Goal: Task Accomplishment & Management: Use online tool/utility

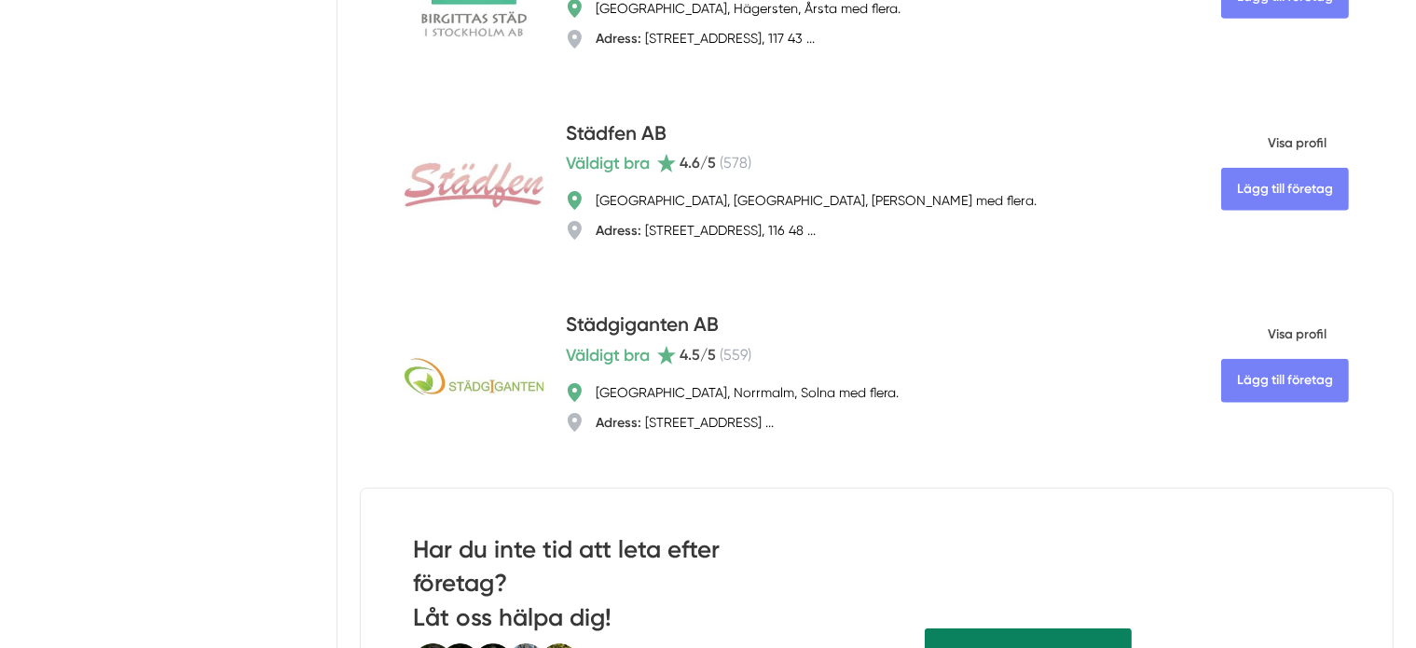
scroll to position [1833, 0]
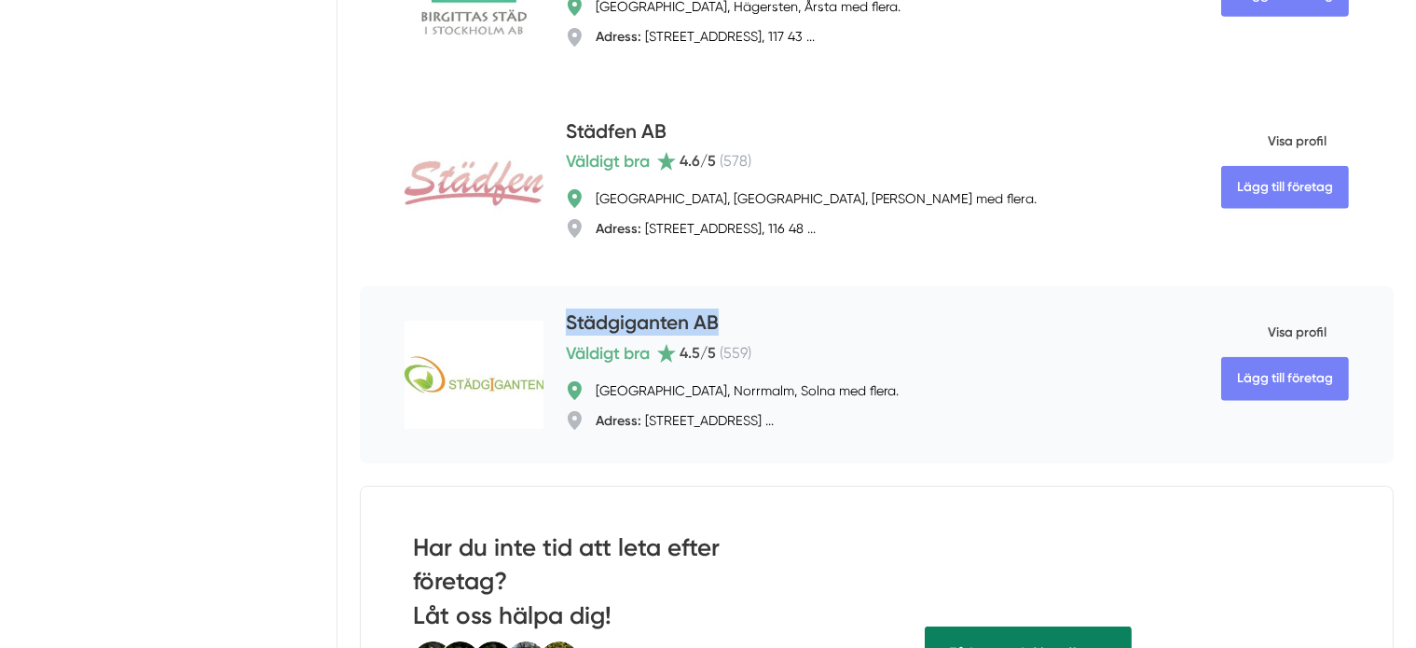
drag, startPoint x: 645, startPoint y: 281, endPoint x: 463, endPoint y: 281, distance: 181.8
click at [463, 286] on div "Lägg till företag Städgiganten AB Väldigt bra 4.5 /5 ( 559 ) [GEOGRAPHIC_DATA],…" at bounding box center [877, 374] width 1034 height 177
copy h4 "Städgiganten AB"
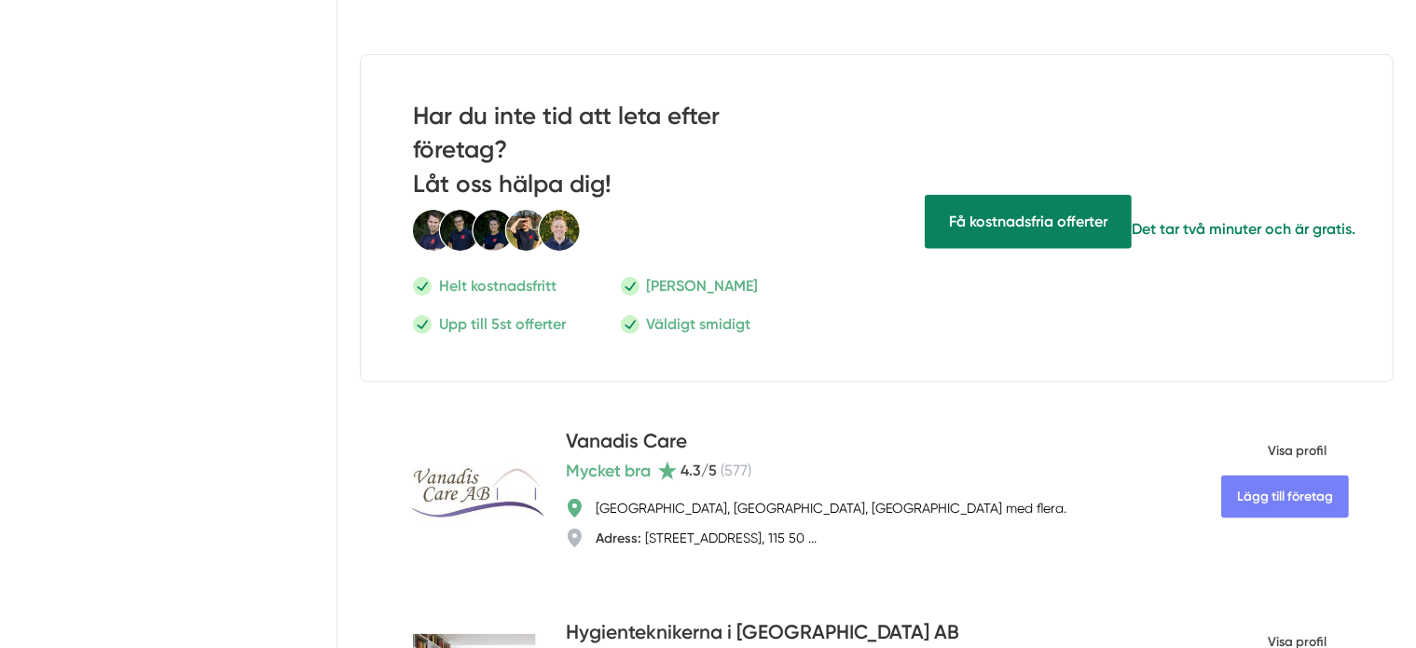
scroll to position [2392, 0]
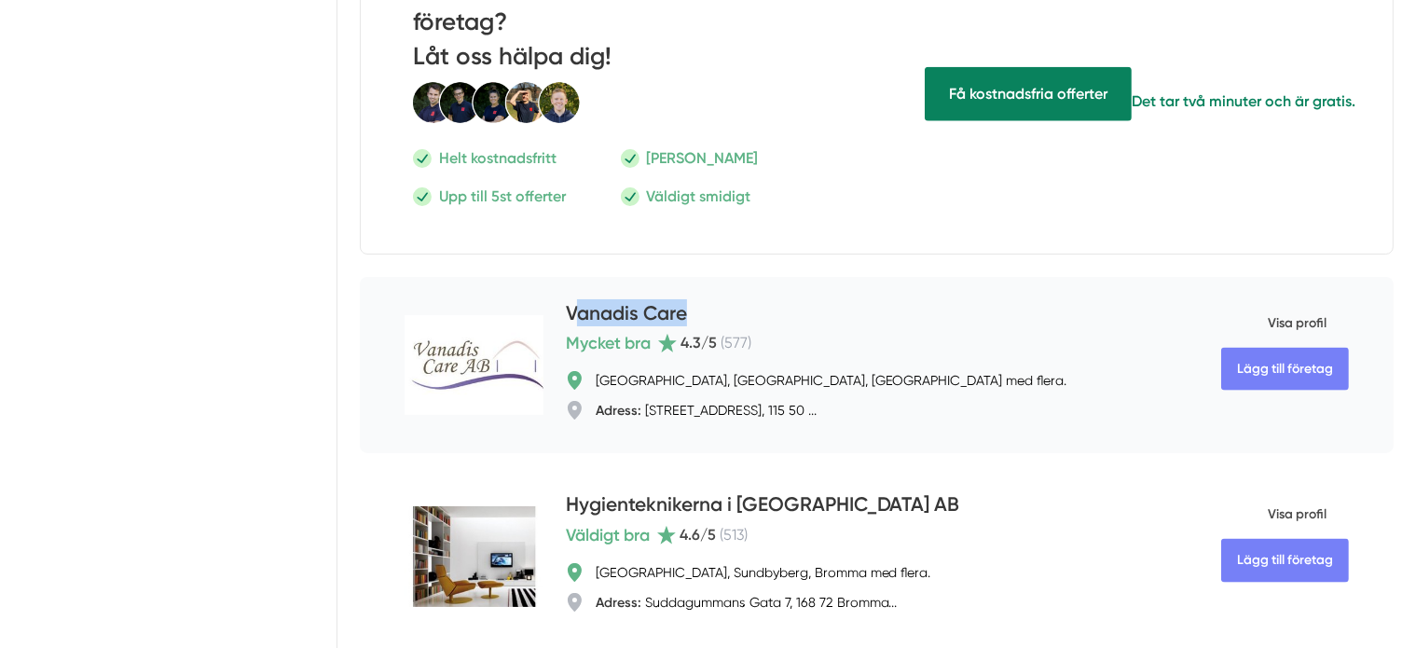
drag, startPoint x: 625, startPoint y: 230, endPoint x: 474, endPoint y: 249, distance: 151.2
click at [474, 277] on div "Lägg till företag Vanadis Care Mycket bra 4.3 /5 ( 577 ) [GEOGRAPHIC_DATA], Öst…" at bounding box center [877, 365] width 1034 height 177
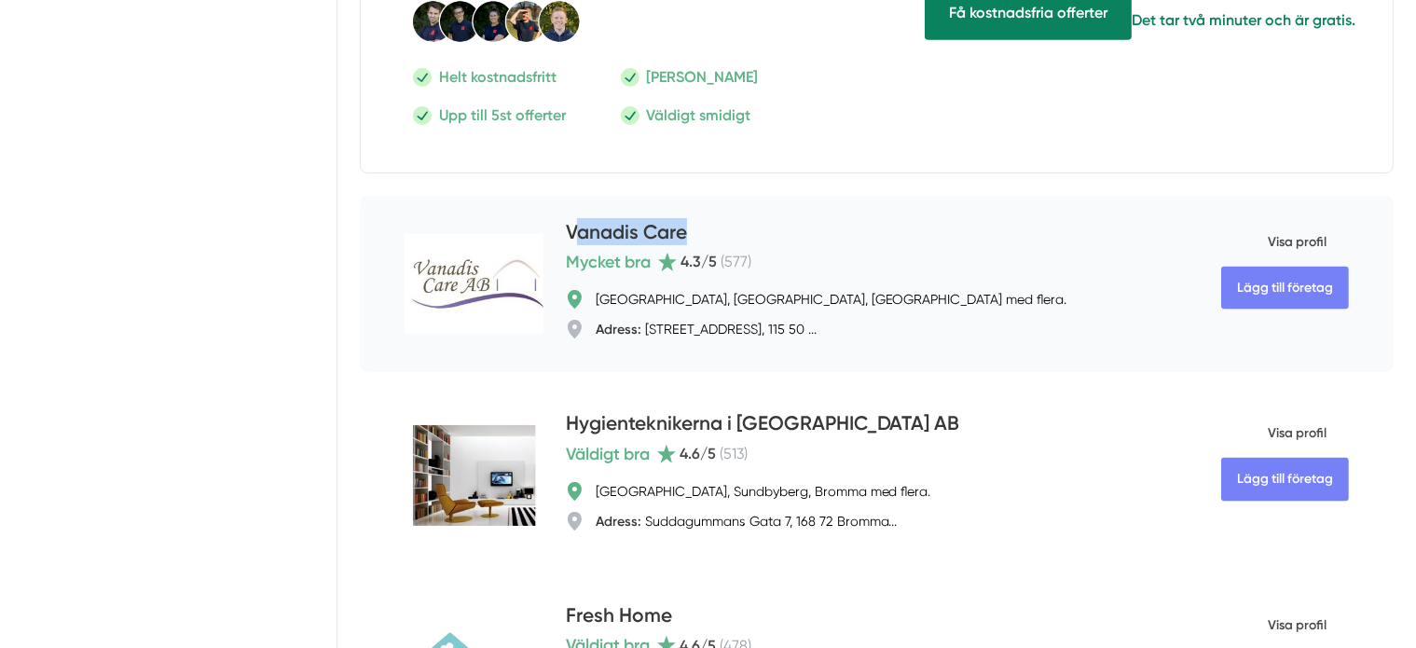
scroll to position [2578, 0]
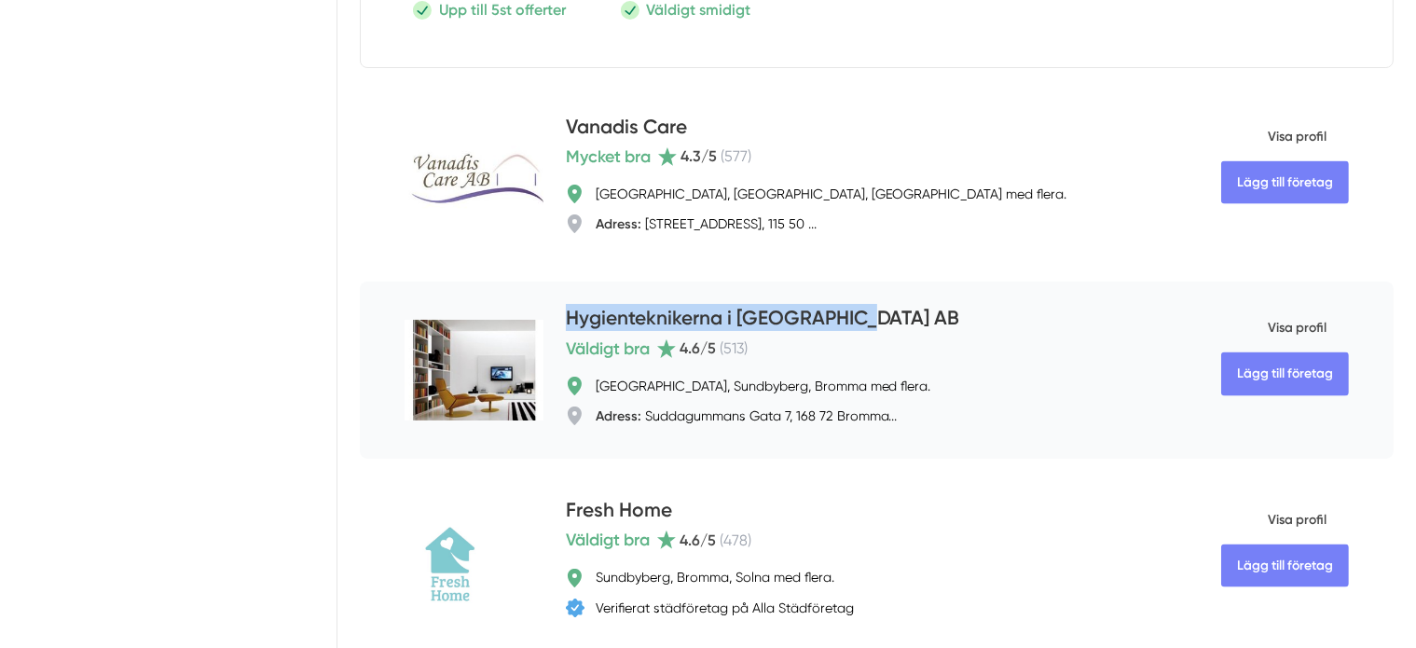
drag, startPoint x: 801, startPoint y: 237, endPoint x: 470, endPoint y: 253, distance: 331.3
click at [470, 282] on div "Lägg till företag Hygienteknikerna i [GEOGRAPHIC_DATA] AB Väldigt bra 4.6 /5 ( …" at bounding box center [877, 370] width 1034 height 177
copy h4 "Hygienteknikerna i [GEOGRAPHIC_DATA] AB"
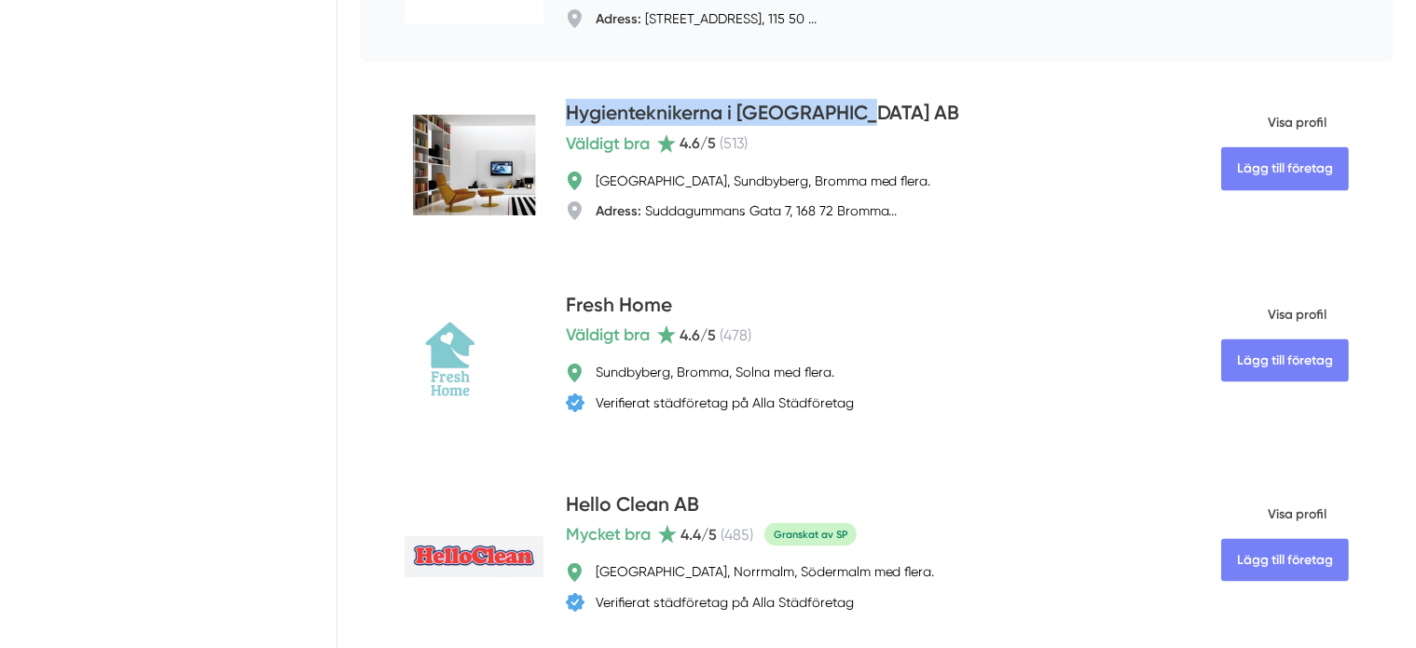
scroll to position [2864, 0]
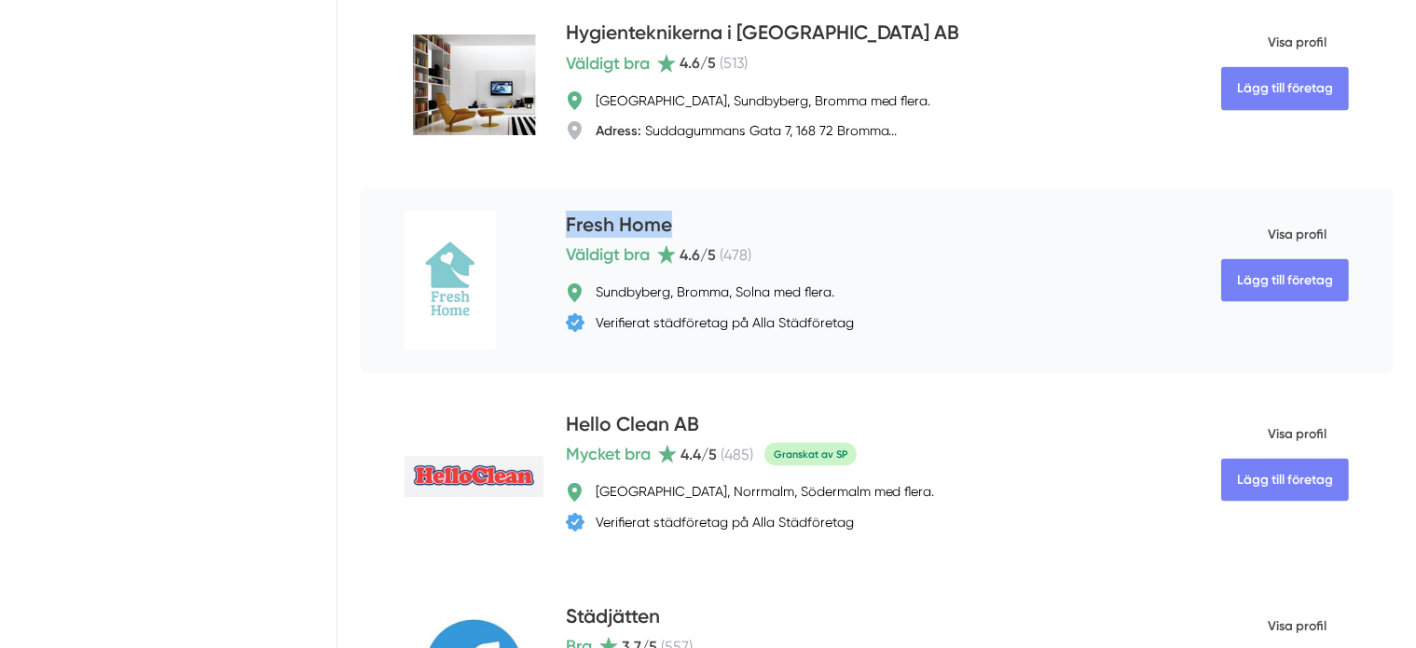
drag, startPoint x: 611, startPoint y: 162, endPoint x: 463, endPoint y: 163, distance: 148.2
click at [463, 188] on div "Lägg till företag Fresh Home Väldigt bra 4.6 /5 ( 478 ) Sundbyberg, Bromma, Sol…" at bounding box center [877, 280] width 1034 height 185
copy h4 "Fresh Home"
